Goal: Ask a question

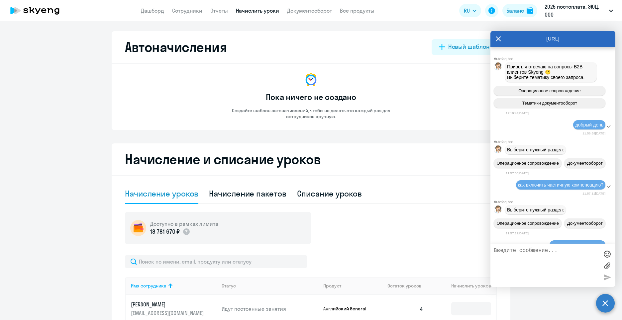
select select "10"
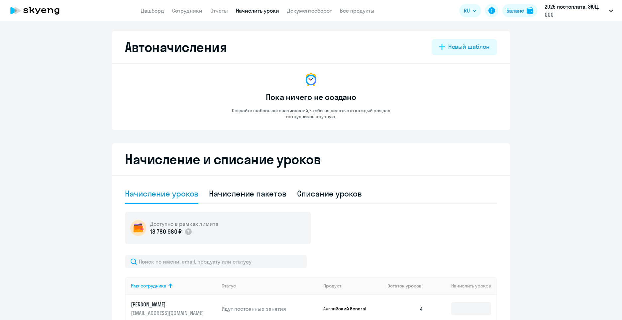
select select "10"
click at [601, 305] on circle at bounding box center [605, 303] width 19 height 19
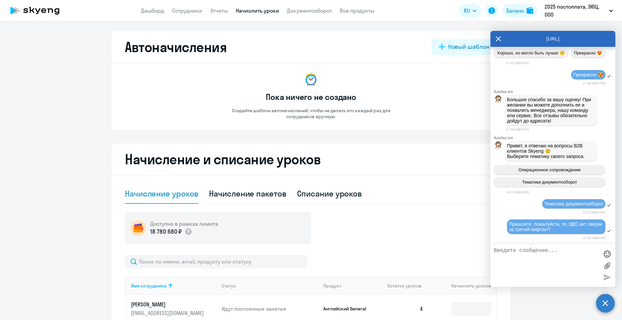
scroll to position [1944, 0]
click at [544, 254] on textarea at bounding box center [545, 266] width 105 height 36
click at [534, 251] on textarea at bounding box center [545, 266] width 105 height 36
type textarea "Ж"
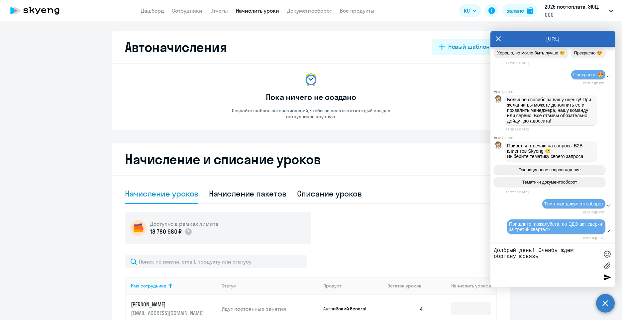
click at [500, 251] on textarea "Долбрый день! Оченбь ждем обртану юсвязь" at bounding box center [545, 266] width 105 height 36
drag, startPoint x: 444, startPoint y: 216, endPoint x: 533, endPoint y: 242, distance: 93.3
click at [445, 216] on div "Доступно в рамках лимита 18 780 680 ₽" at bounding box center [311, 228] width 372 height 33
click at [550, 251] on textarea "Добрый день! Оченбь ждем обртану юсвязь" at bounding box center [545, 266] width 105 height 36
type textarea "Добрый день! Очень ждем обратную связь"
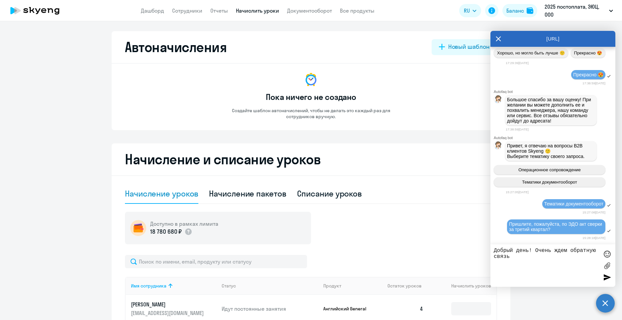
click at [606, 279] on div at bounding box center [607, 277] width 10 height 10
